Goal: Information Seeking & Learning: Learn about a topic

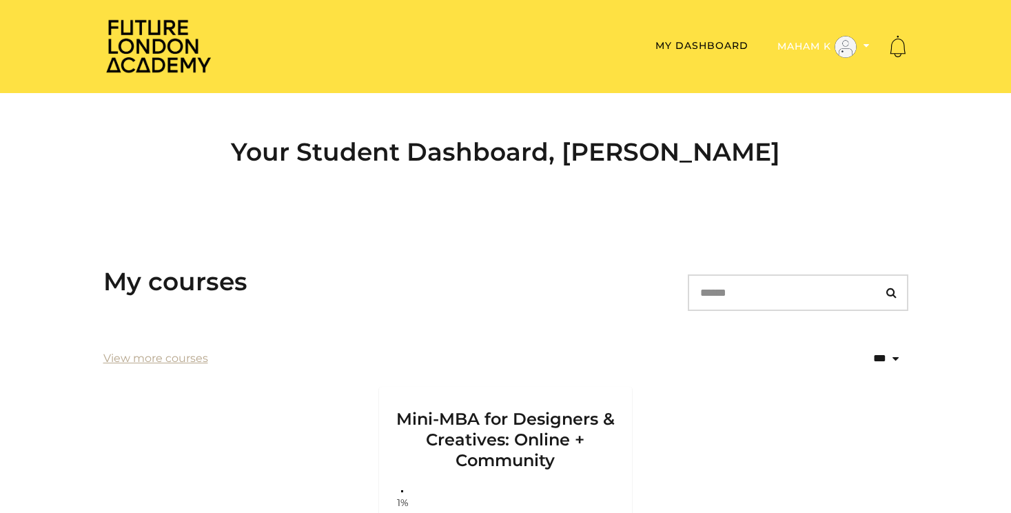
click at [860, 49] on button "Maham K" at bounding box center [823, 46] width 101 height 23
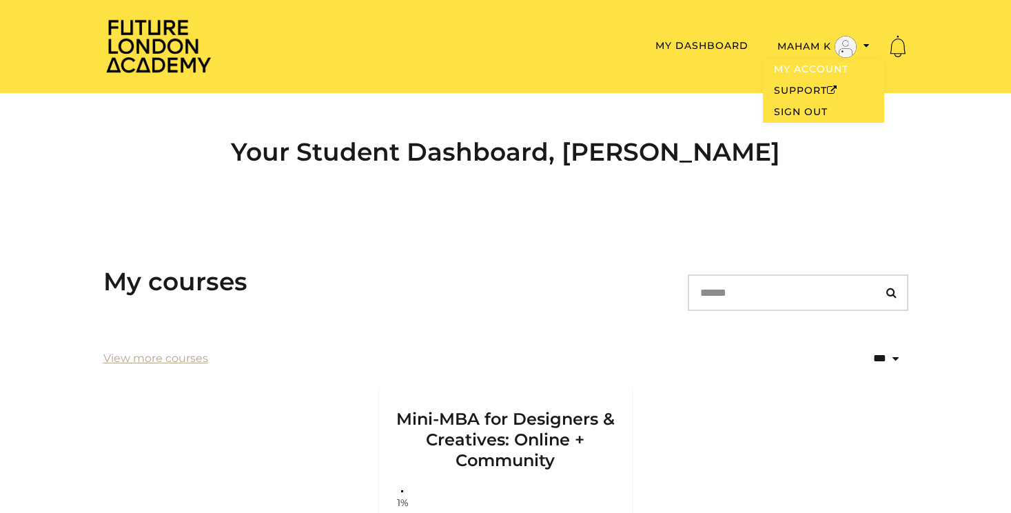
click at [830, 70] on link "My Account" at bounding box center [823, 69] width 121 height 21
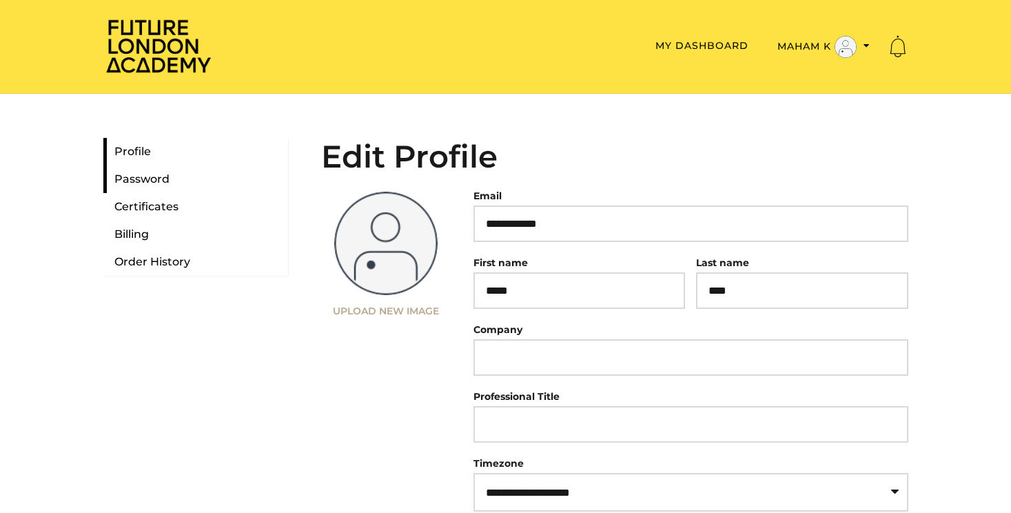
click at [164, 188] on link "Password" at bounding box center [195, 179] width 185 height 28
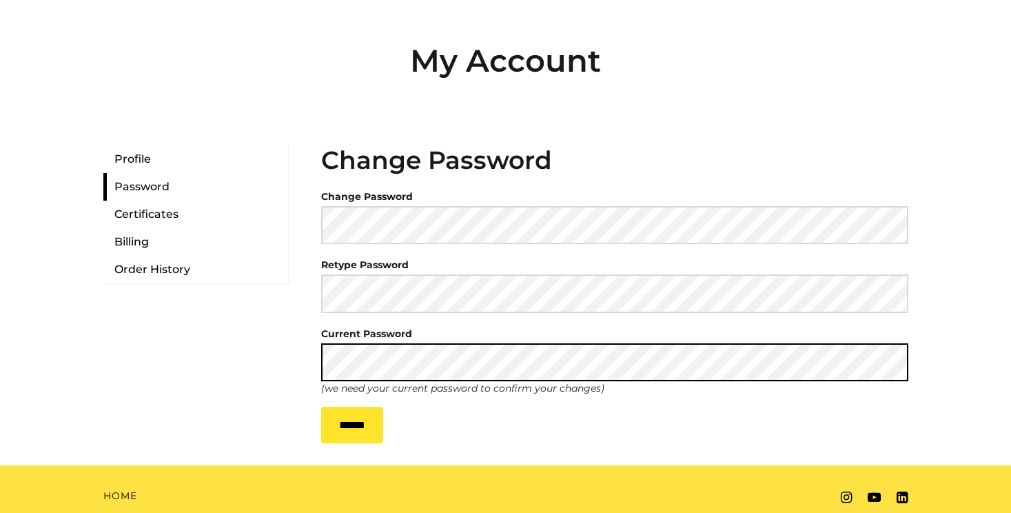
scroll to position [99, 0]
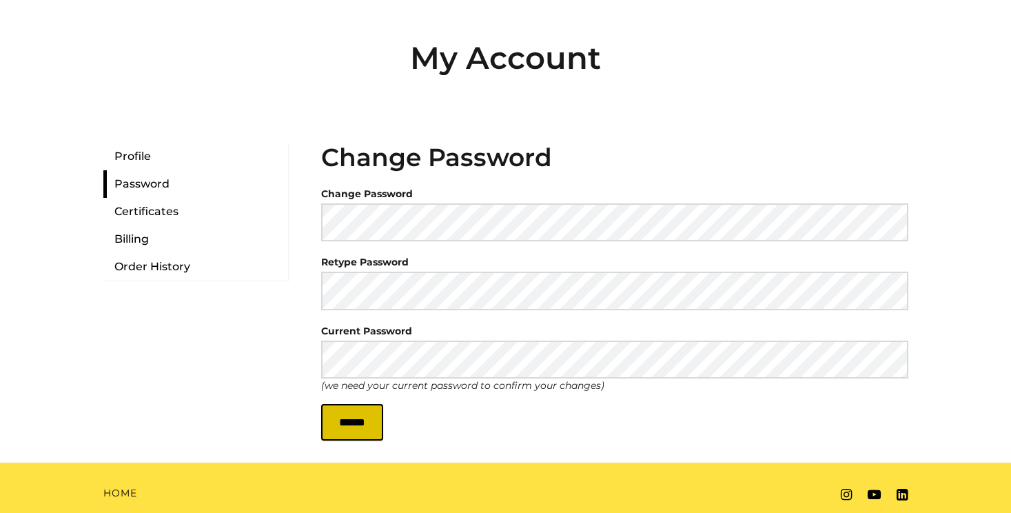
click at [371, 410] on input "******" at bounding box center [352, 422] width 62 height 37
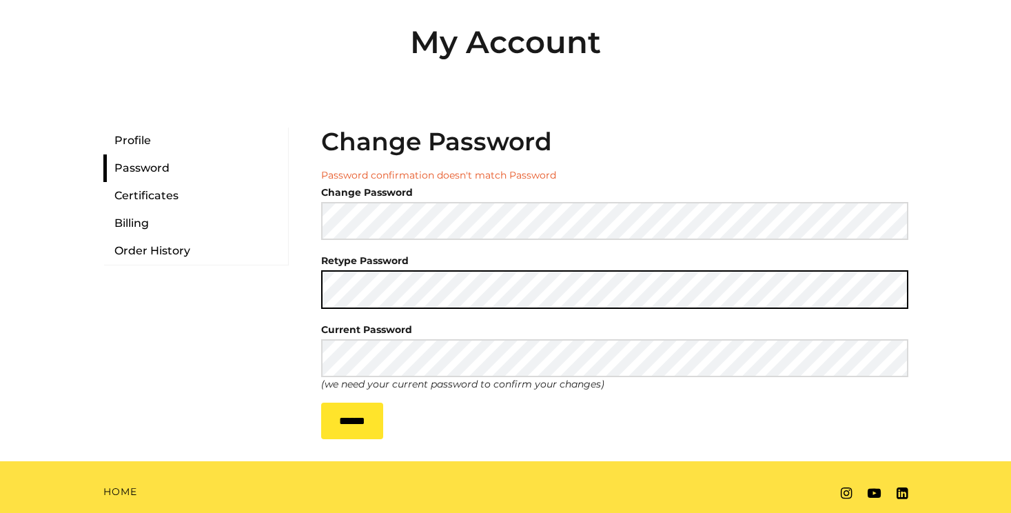
scroll to position [117, 0]
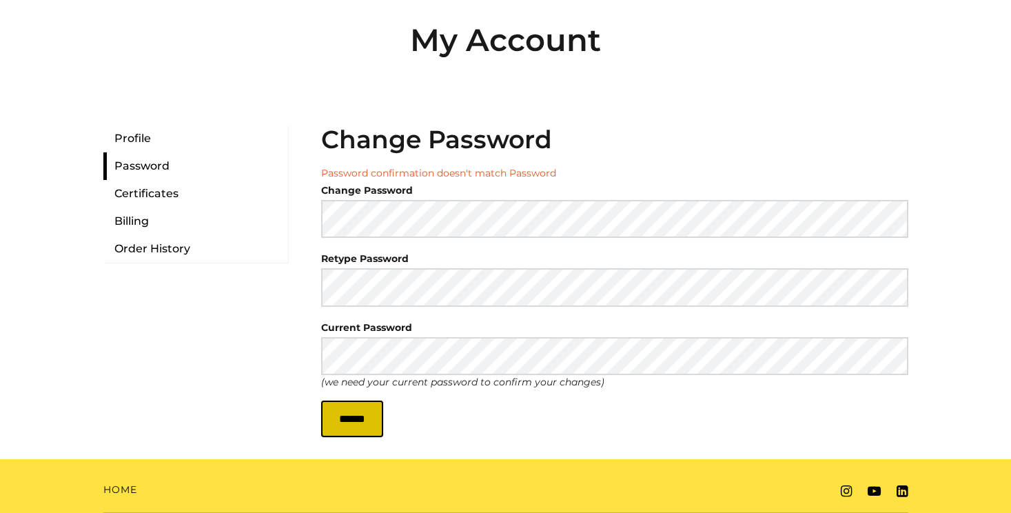
click at [367, 427] on input "******" at bounding box center [352, 419] width 62 height 37
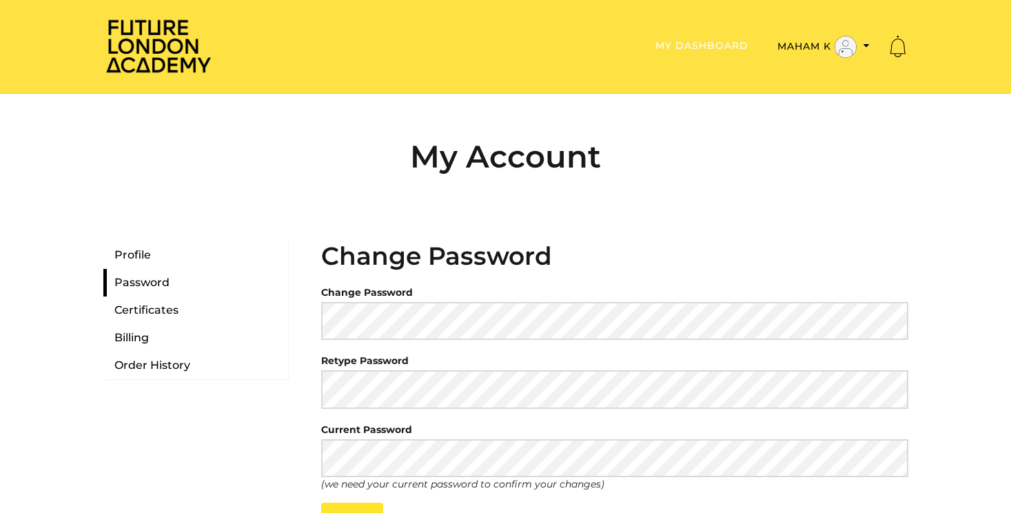
click at [715, 47] on link "My Dashboard" at bounding box center [702, 45] width 93 height 12
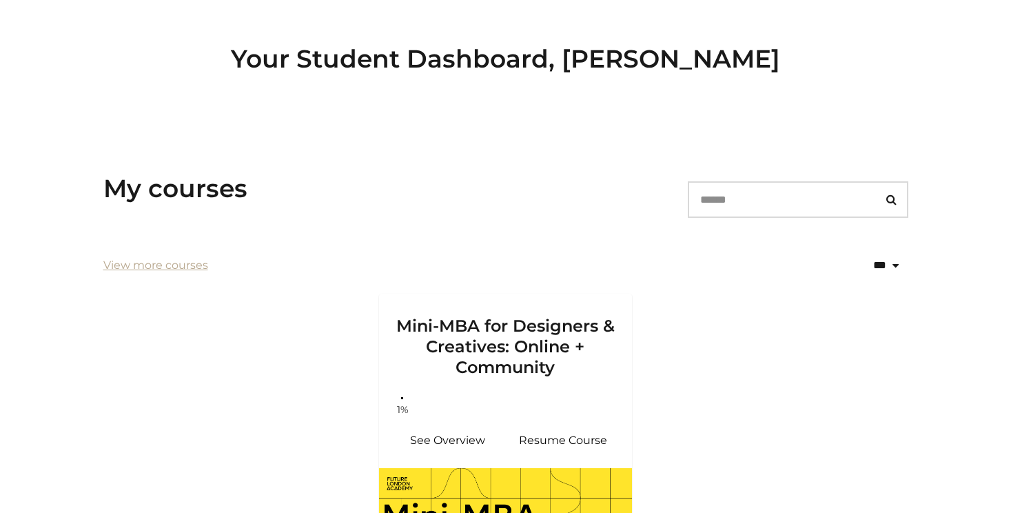
scroll to position [140, 0]
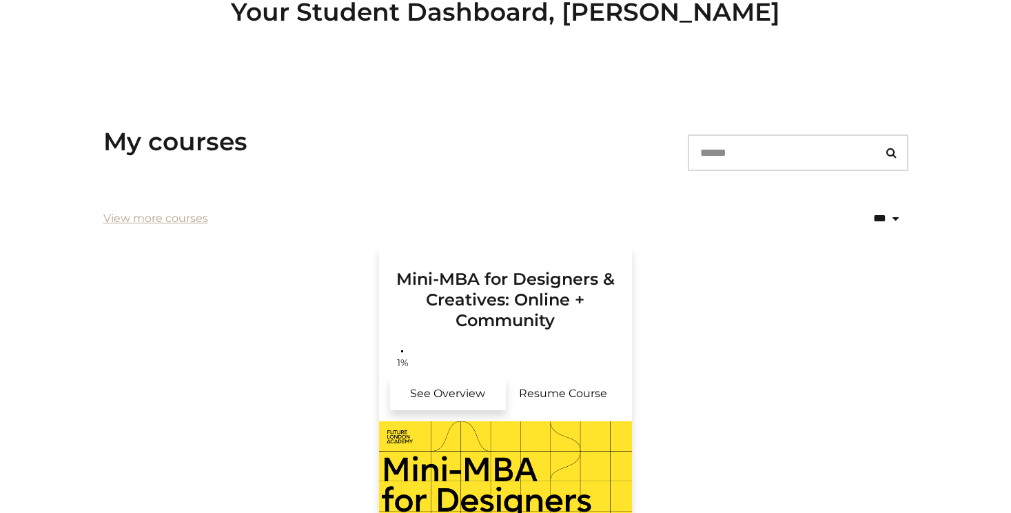
click at [465, 389] on link "See Overview" at bounding box center [448, 393] width 116 height 33
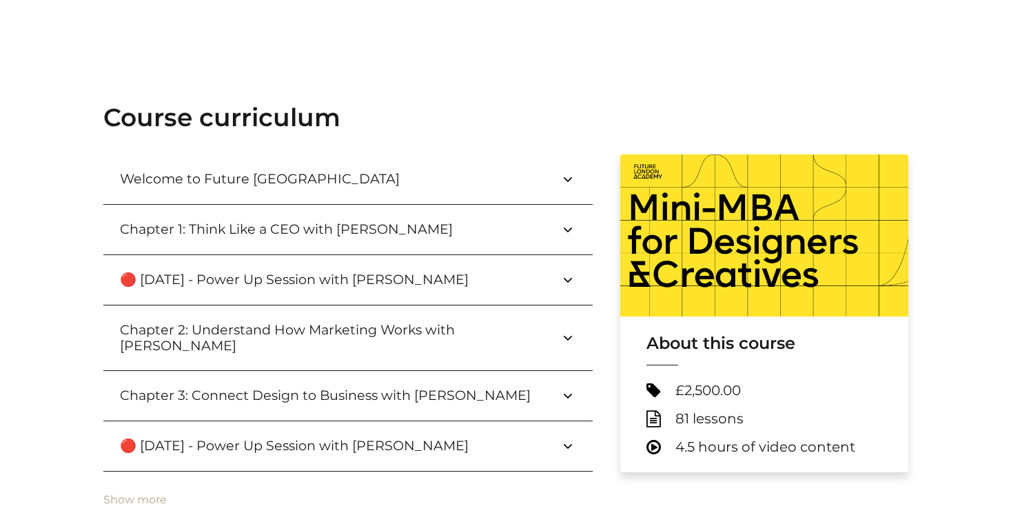
scroll to position [507, 0]
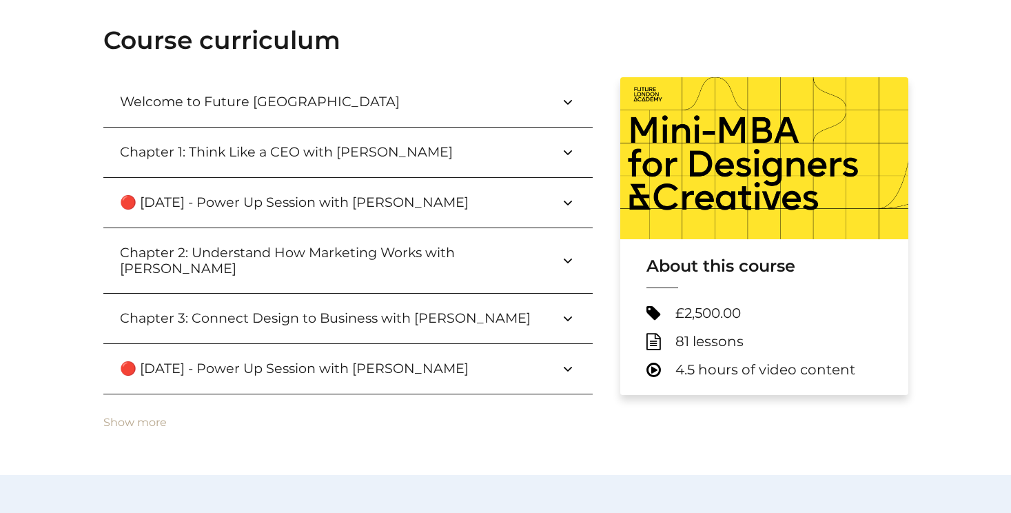
click at [568, 205] on icon at bounding box center [568, 202] width 17 height 17
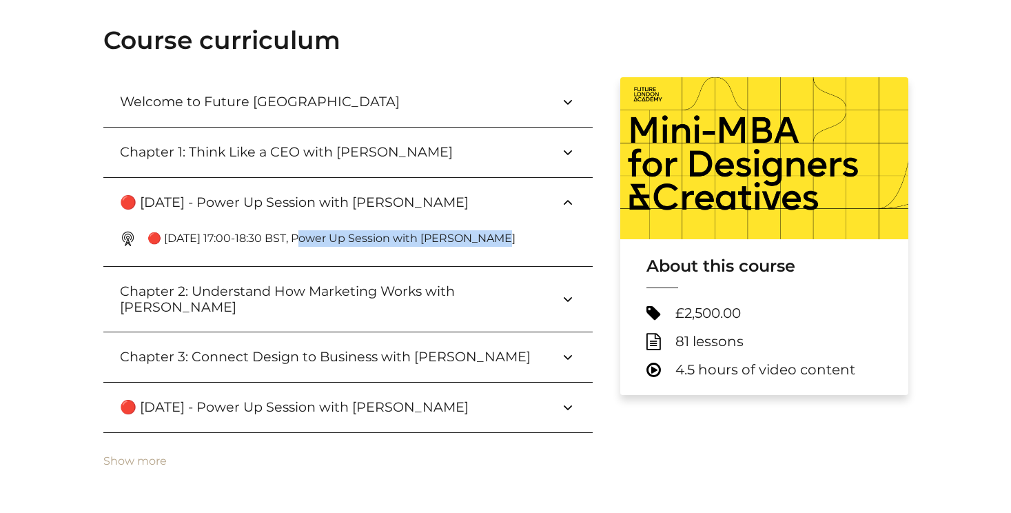
drag, startPoint x: 499, startPoint y: 236, endPoint x: 294, endPoint y: 239, distance: 204.8
click at [294, 239] on span "🔴 Sep 24, 17:00-18:30 BST, Power Up Session with Paul Wright" at bounding box center [348, 238] width 456 height 22
copy p "ower Up Session with Paul Wright"
click at [464, 101] on button "Welcome to Future London Academy" at bounding box center [347, 102] width 489 height 50
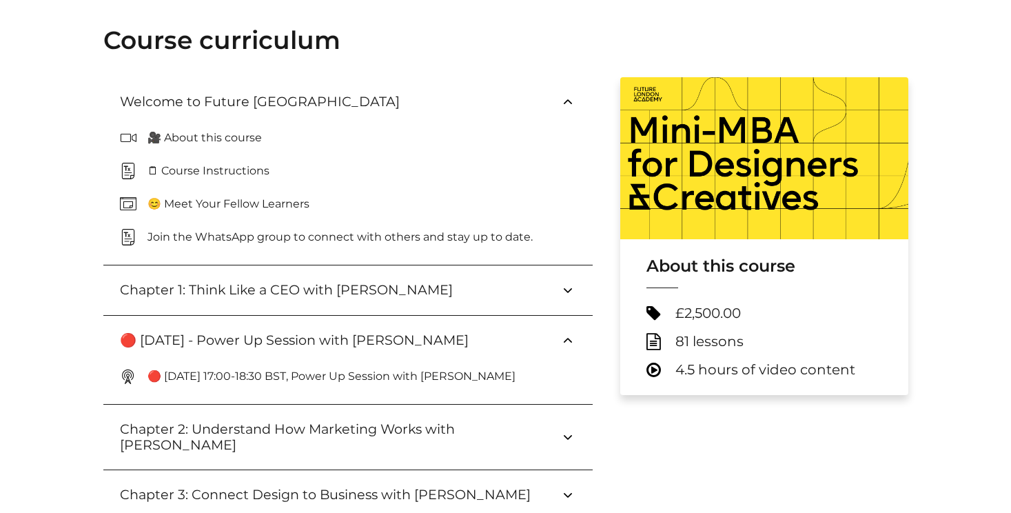
click at [261, 137] on p "🎥 About this course" at bounding box center [210, 138] width 125 height 17
click at [230, 142] on p "🎥 About this course" at bounding box center [210, 138] width 125 height 17
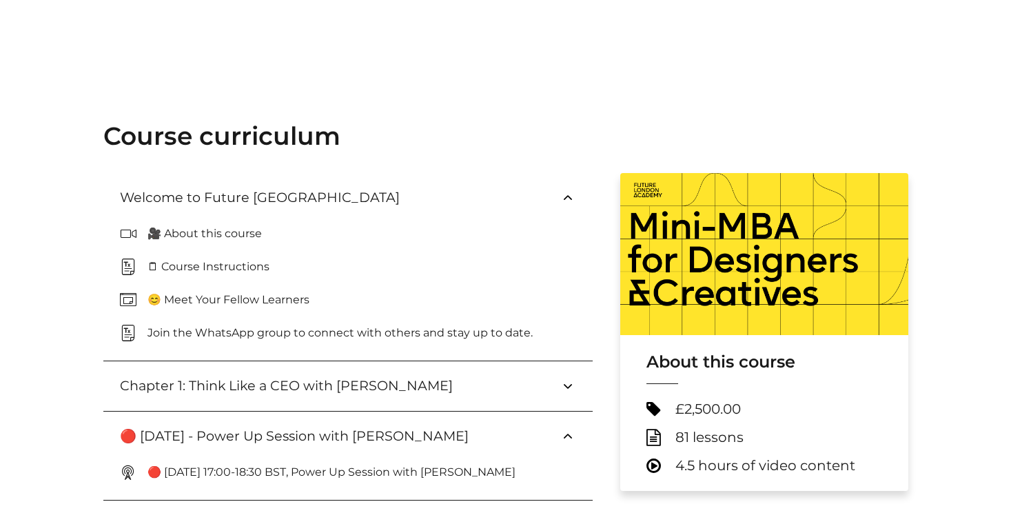
scroll to position [271, 0]
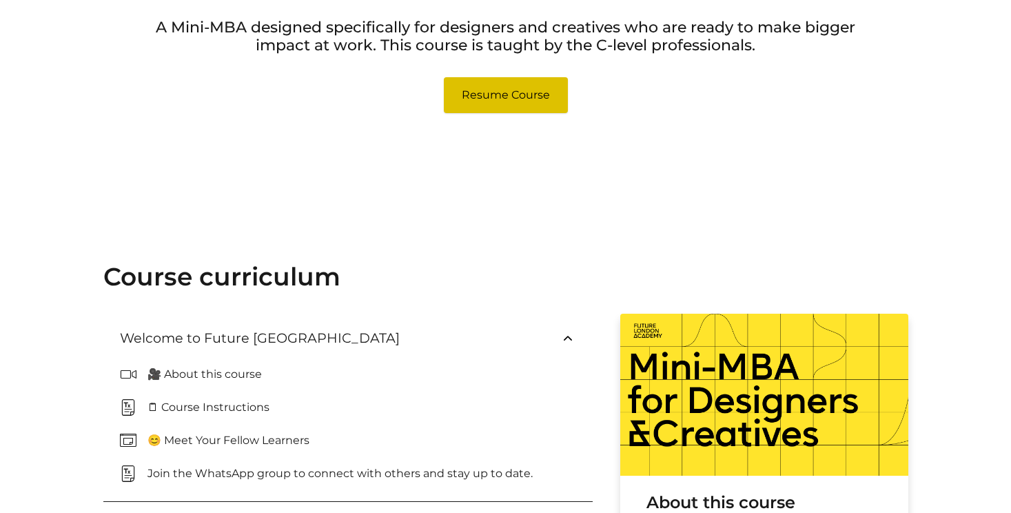
click at [512, 101] on link "Resume Course" at bounding box center [506, 95] width 124 height 36
